Goal: Transaction & Acquisition: Purchase product/service

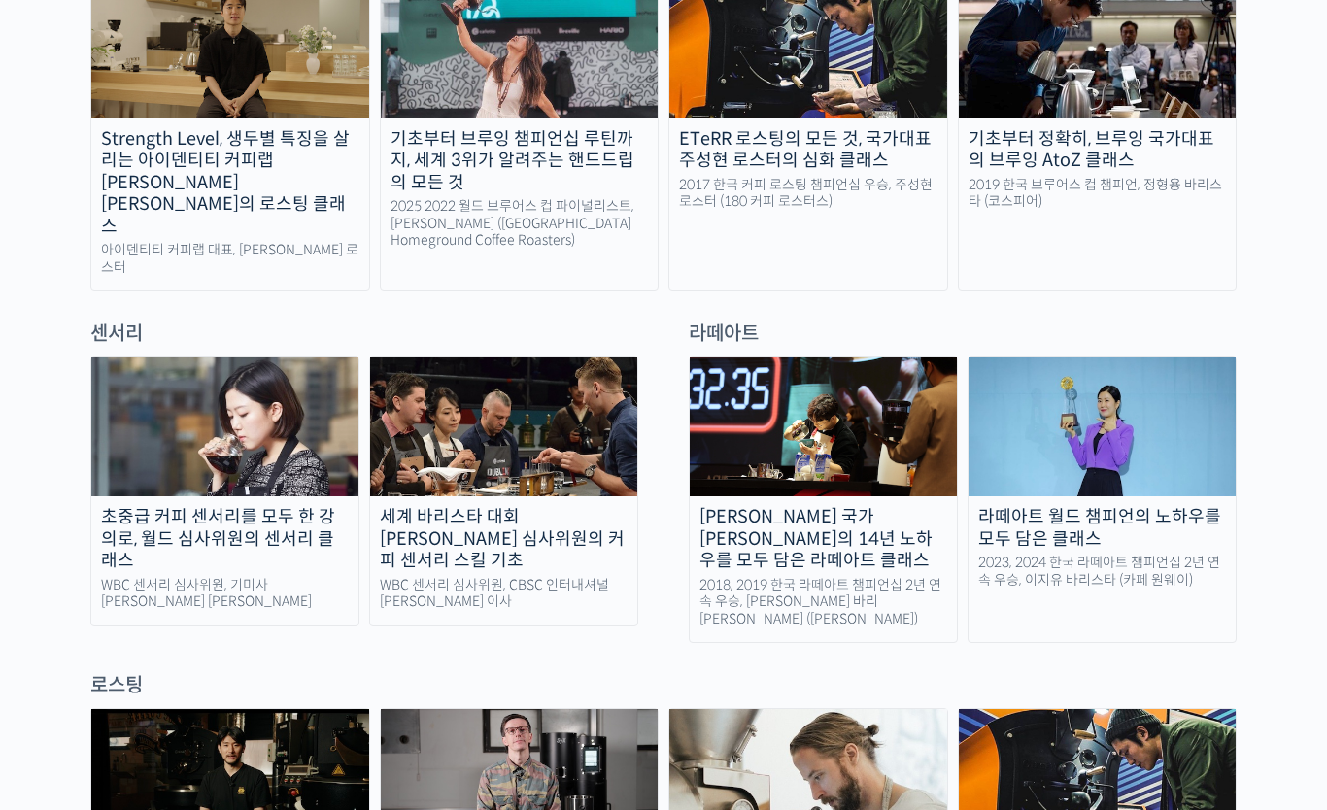
scroll to position [1132, 0]
click at [1159, 137] on div "기초부터 정확히, 브루잉 국가대표의 브루잉 AtoZ 클래스" at bounding box center [1098, 151] width 278 height 44
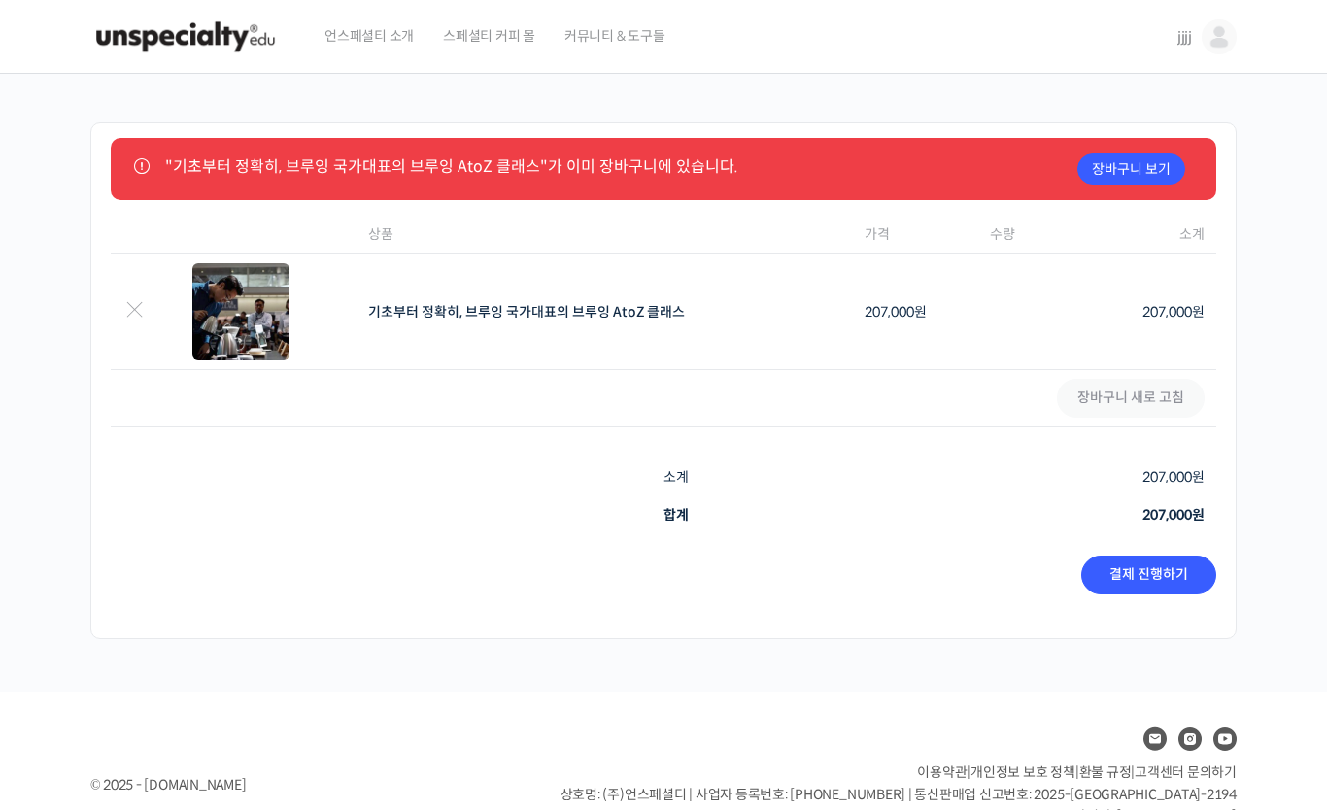
click at [1148, 581] on link "결제 진행하기" at bounding box center [1148, 574] width 135 height 39
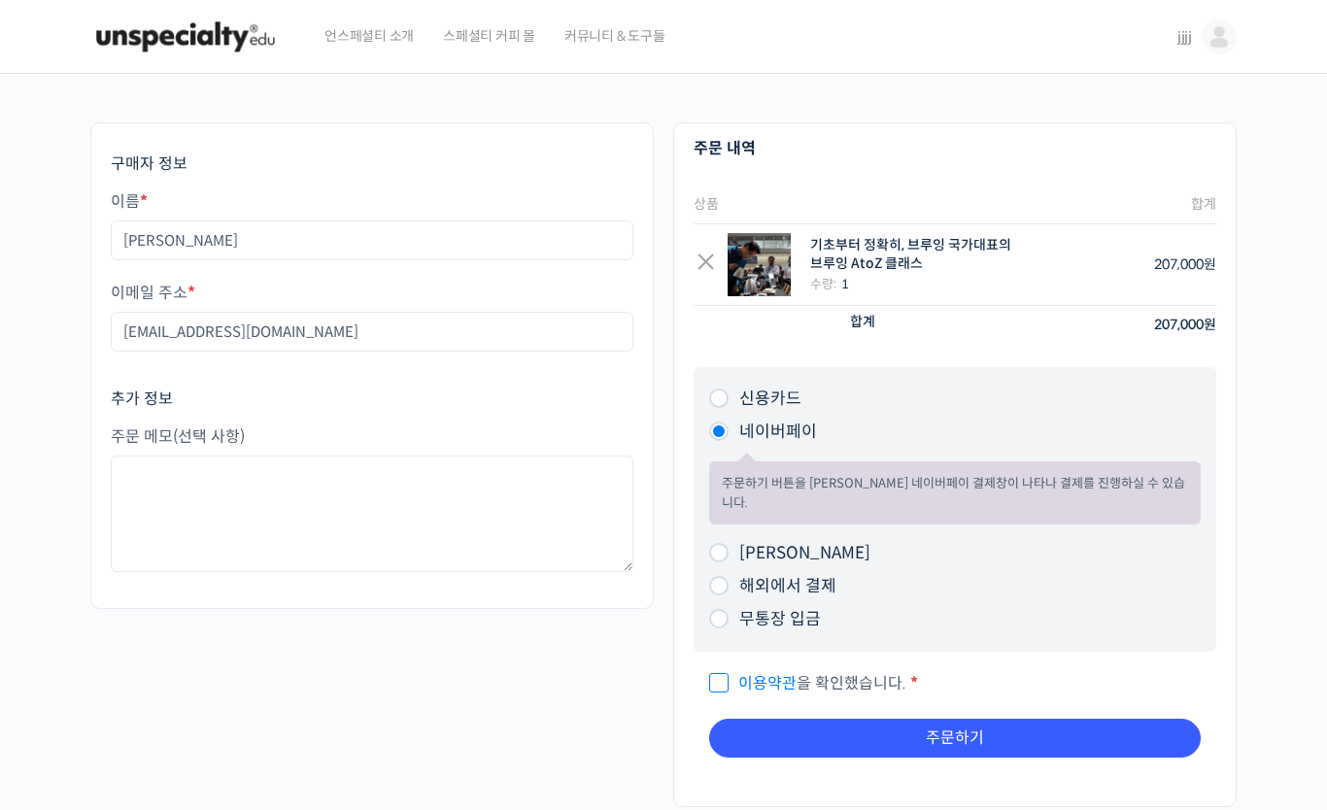
click at [945, 719] on button "주문하기" at bounding box center [954, 738] width 491 height 39
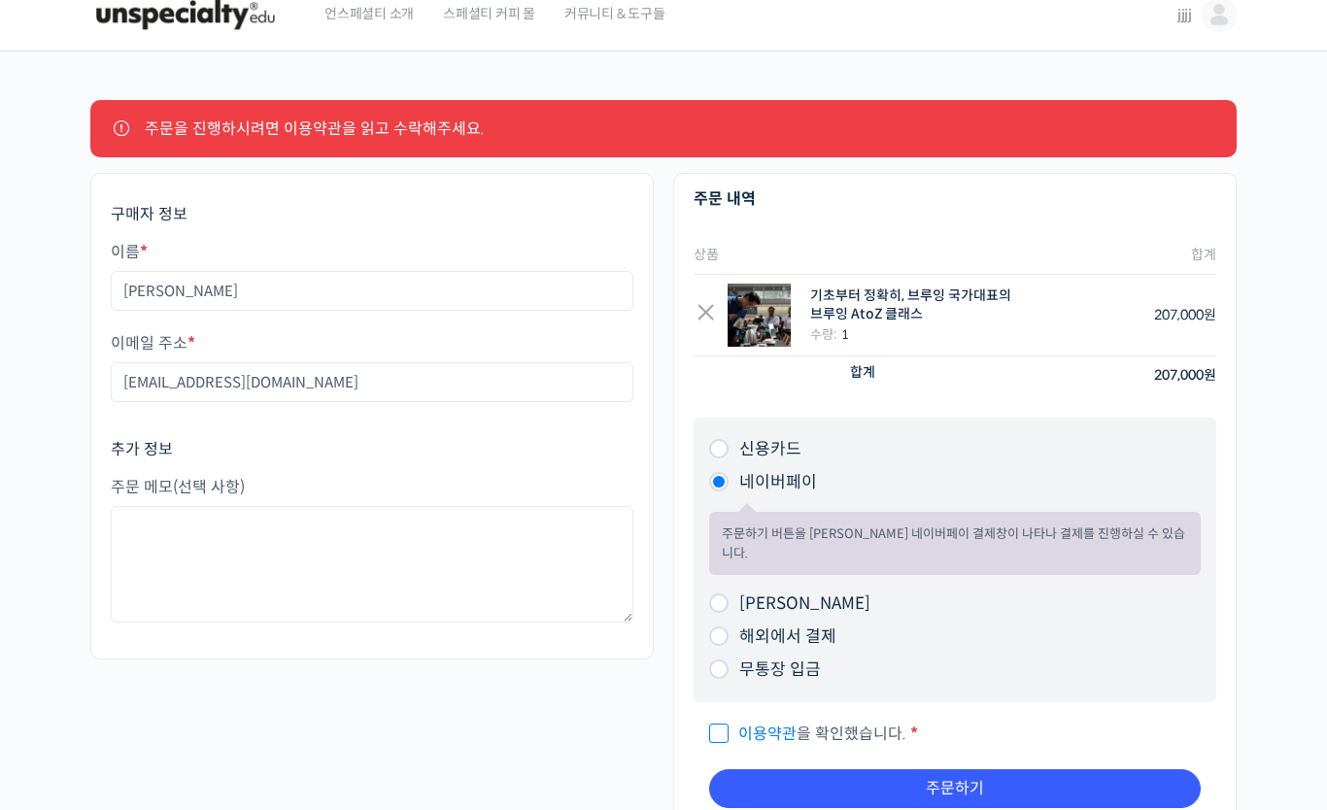
scroll to position [25, 0]
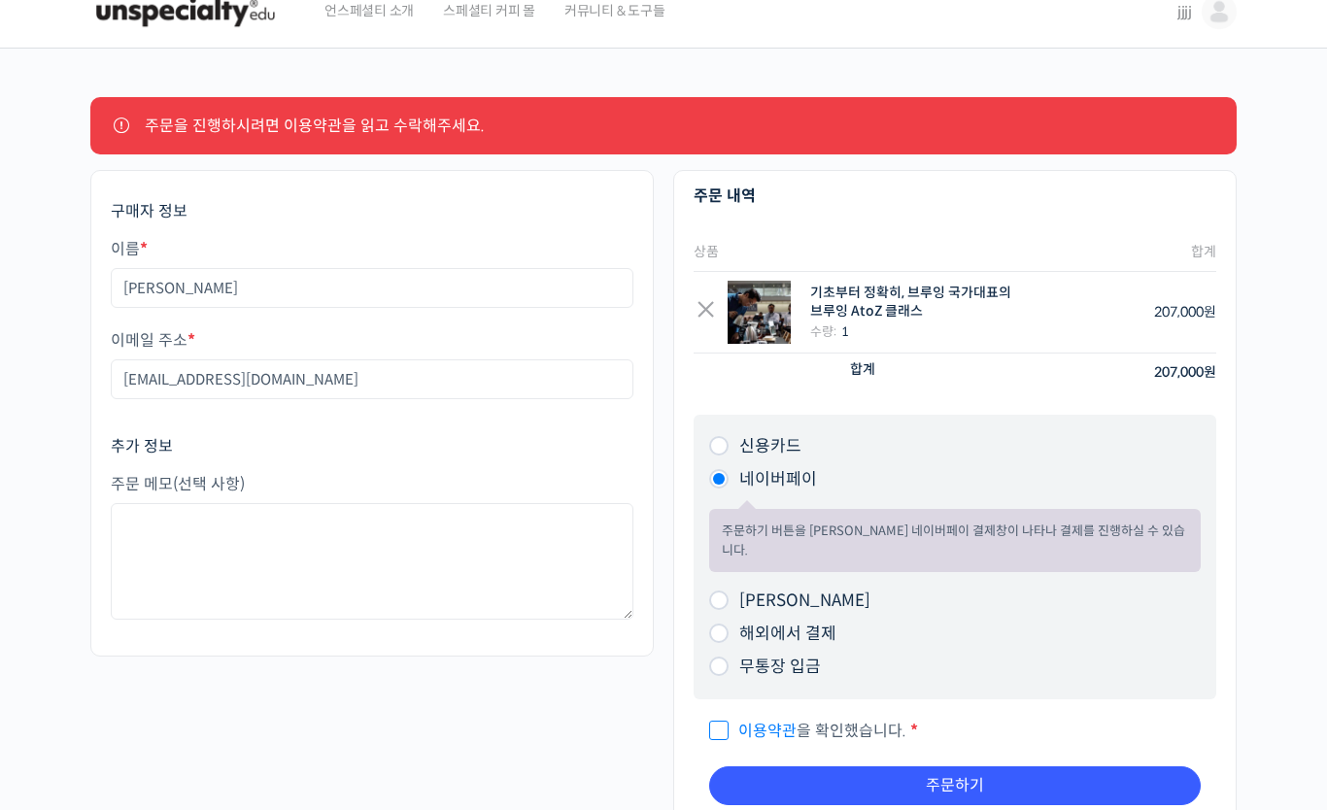
click at [711, 716] on input "이용약관 을 확인했습니다. *" at bounding box center [715, 722] width 13 height 13
checkbox input "true"
click at [813, 772] on button "주문하기" at bounding box center [954, 785] width 491 height 39
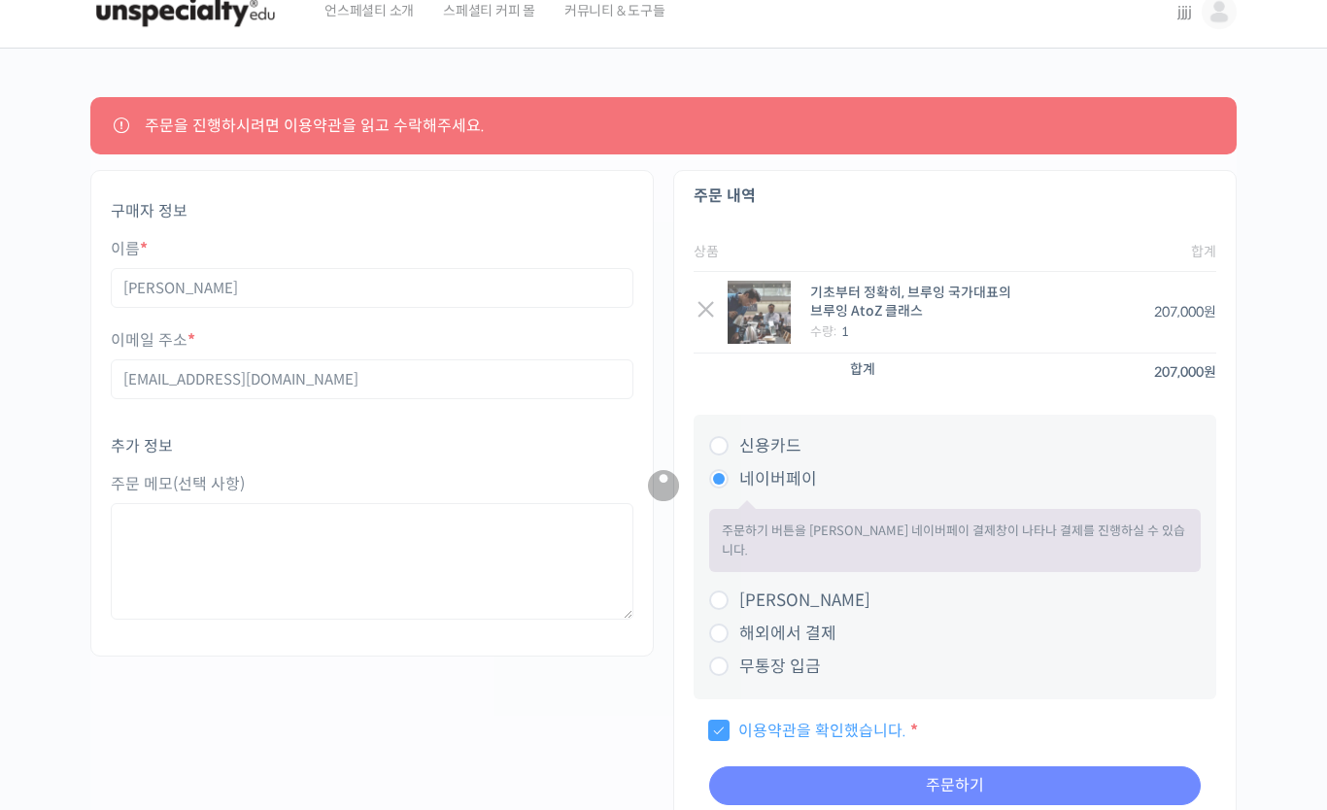
scroll to position [0, 0]
